Goal: Information Seeking & Learning: Learn about a topic

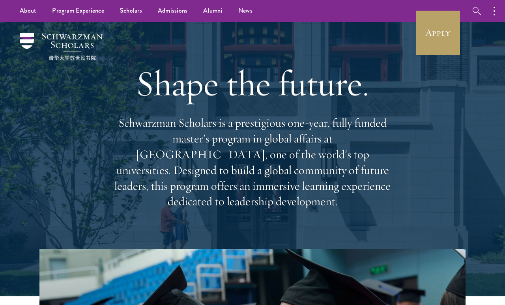
click at [0, 0] on link "Overview" at bounding box center [0, 0] width 0 height 0
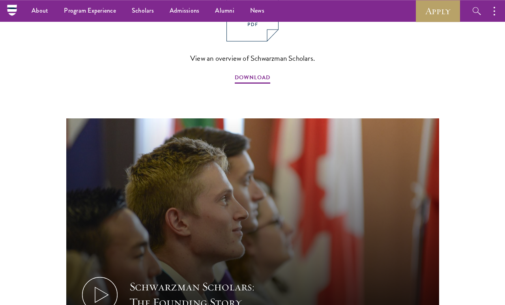
scroll to position [947, 0]
click at [148, 12] on link "Scholars" at bounding box center [143, 11] width 38 height 22
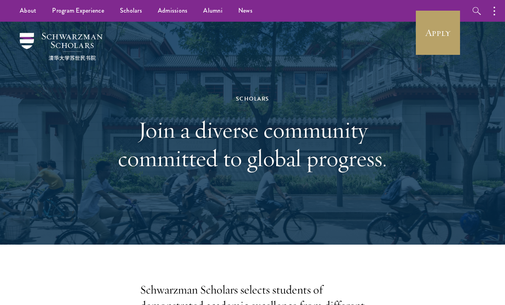
click at [0, 0] on li "Overview" at bounding box center [0, 0] width 0 height 0
click at [0, 0] on link "Overview" at bounding box center [0, 0] width 0 height 0
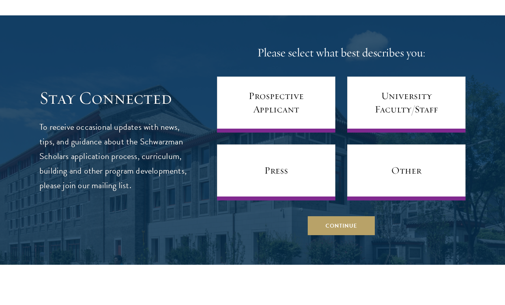
scroll to position [3037, 0]
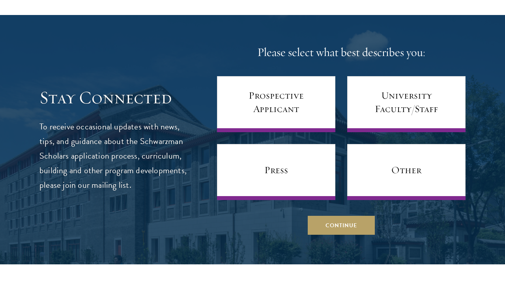
click at [302, 108] on link "Prospective Applicant" at bounding box center [276, 104] width 118 height 56
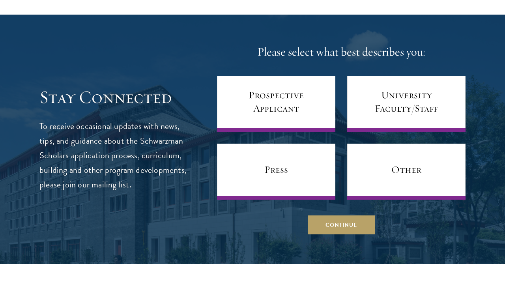
click at [346, 234] on button "Continue" at bounding box center [340, 224] width 67 height 19
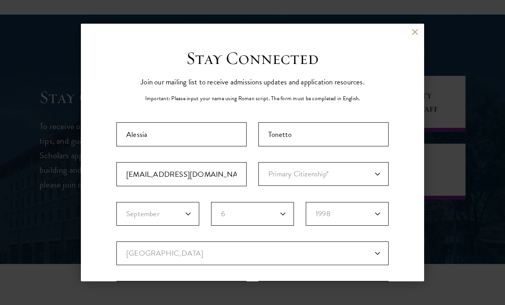
click at [415, 44] on div "Back" at bounding box center [252, 37] width 343 height 19
click at [419, 30] on div "Back" at bounding box center [252, 37] width 343 height 19
click at [412, 28] on button at bounding box center [414, 31] width 7 height 7
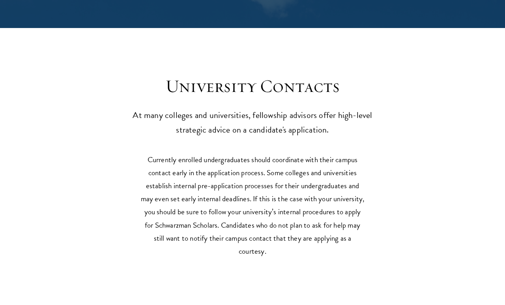
scroll to position [3415, 0]
